Goal: Transaction & Acquisition: Book appointment/travel/reservation

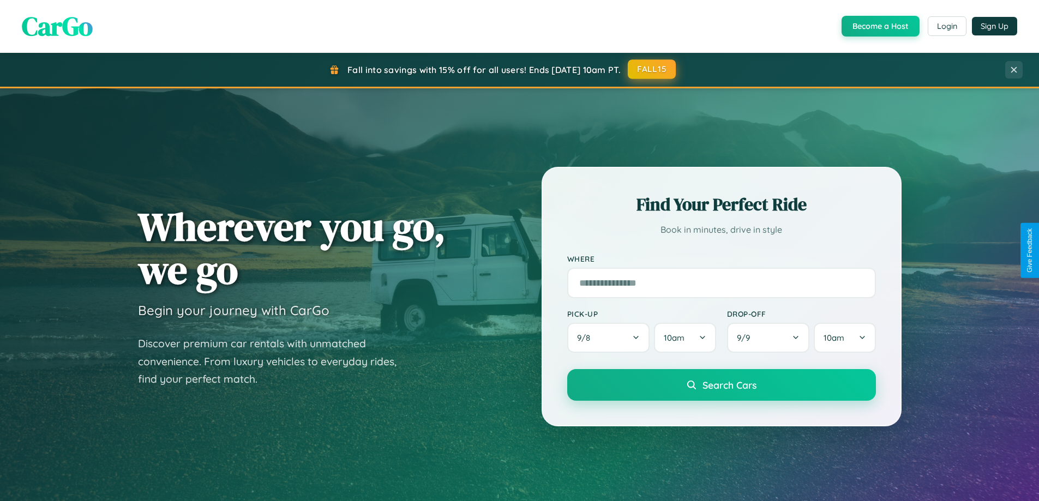
click at [652, 69] on button "FALL15" at bounding box center [652, 69] width 48 height 20
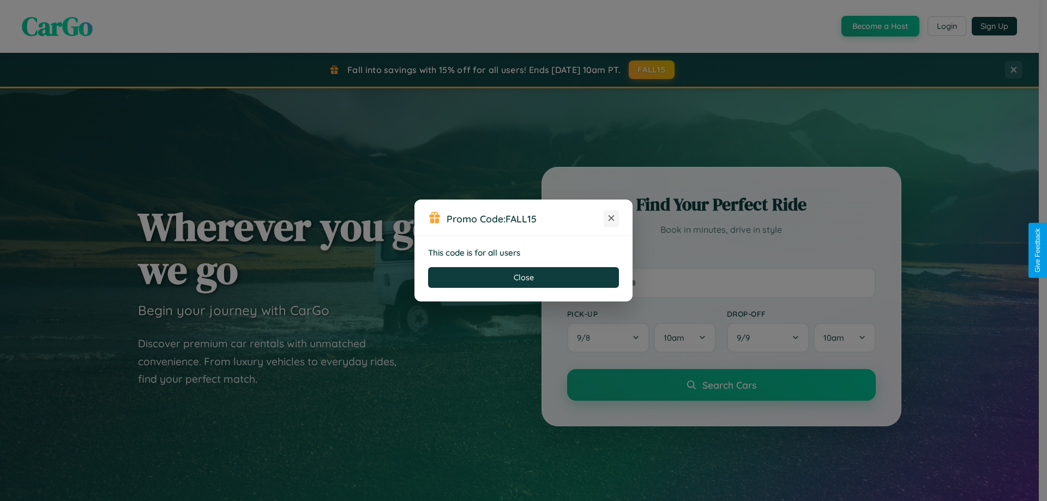
click at [611, 219] on icon at bounding box center [611, 218] width 11 height 11
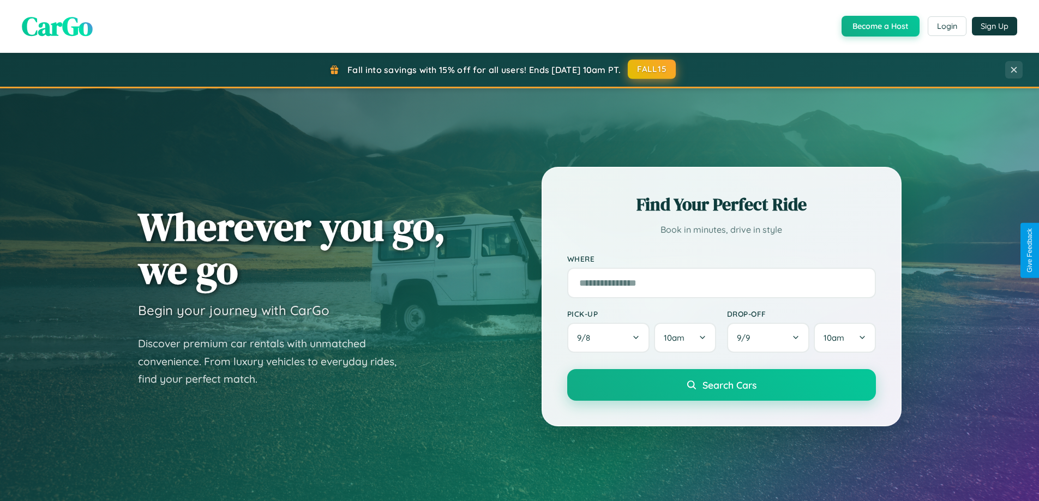
click at [652, 69] on button "FALL15" at bounding box center [652, 69] width 48 height 20
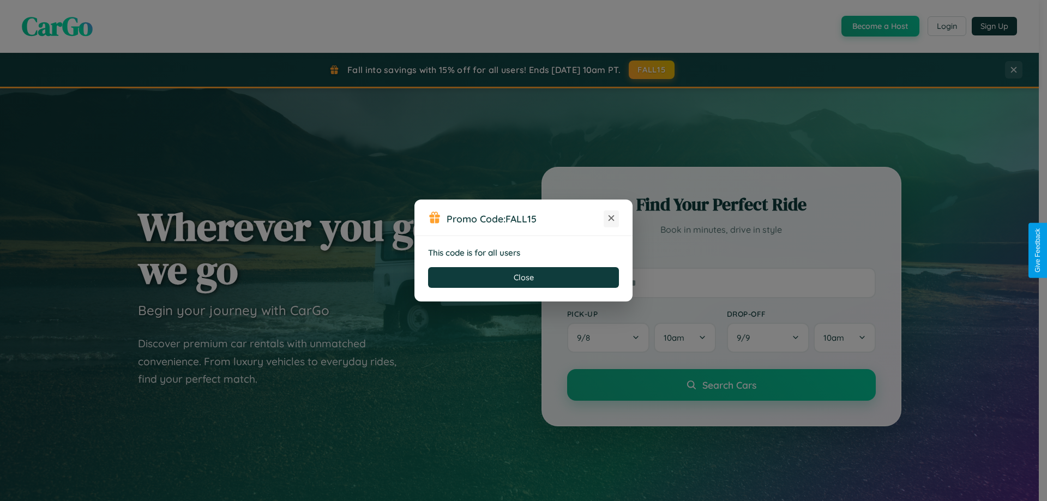
click at [611, 219] on icon at bounding box center [611, 218] width 11 height 11
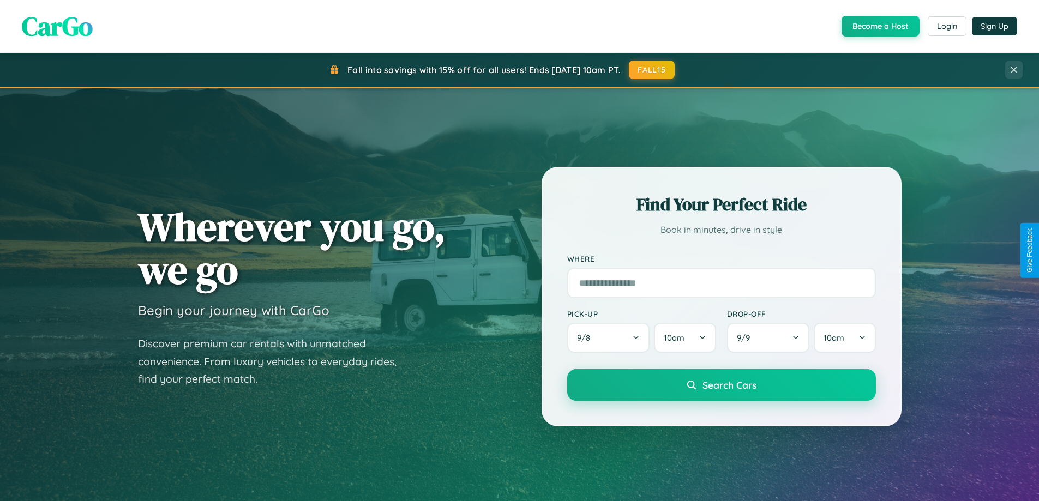
scroll to position [1752, 0]
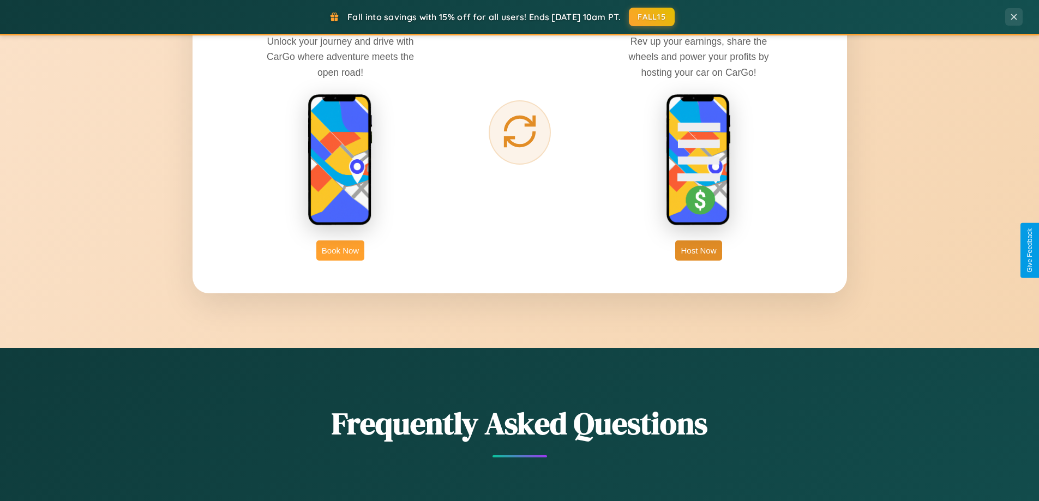
click at [340, 250] on button "Book Now" at bounding box center [340, 250] width 48 height 20
